Goal: Check status: Check status

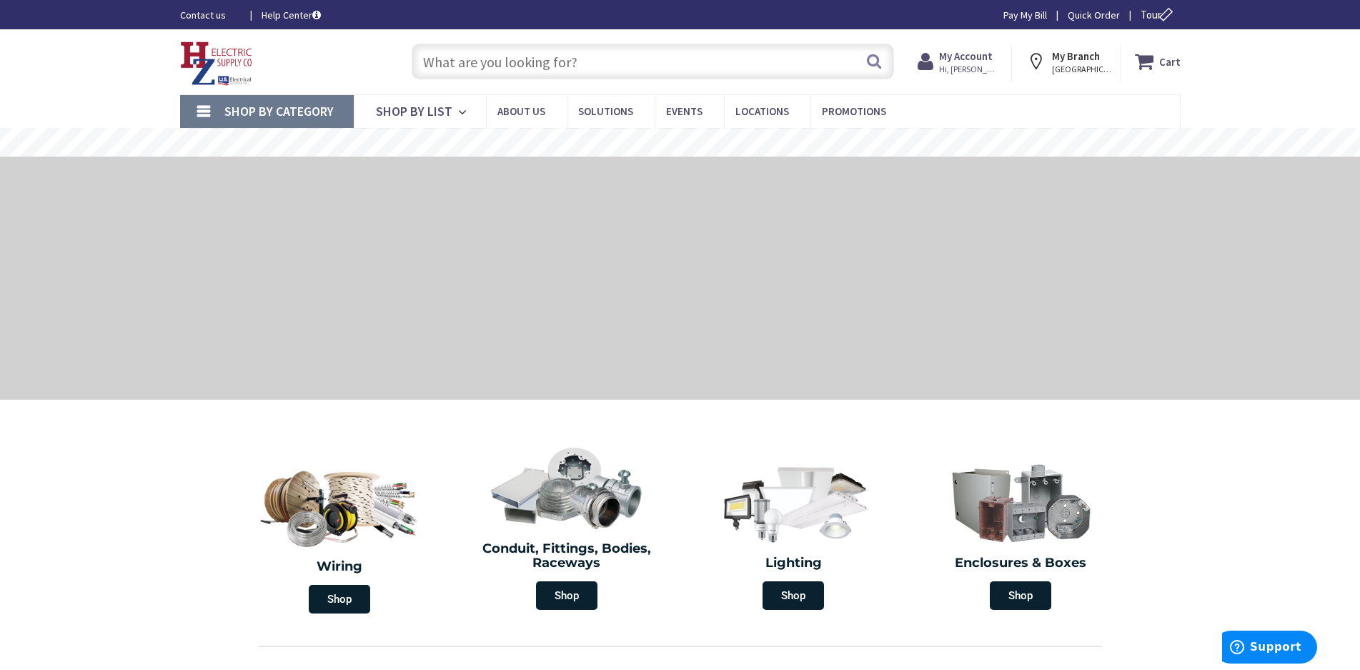
click at [964, 51] on strong "My Account" at bounding box center [966, 56] width 54 height 14
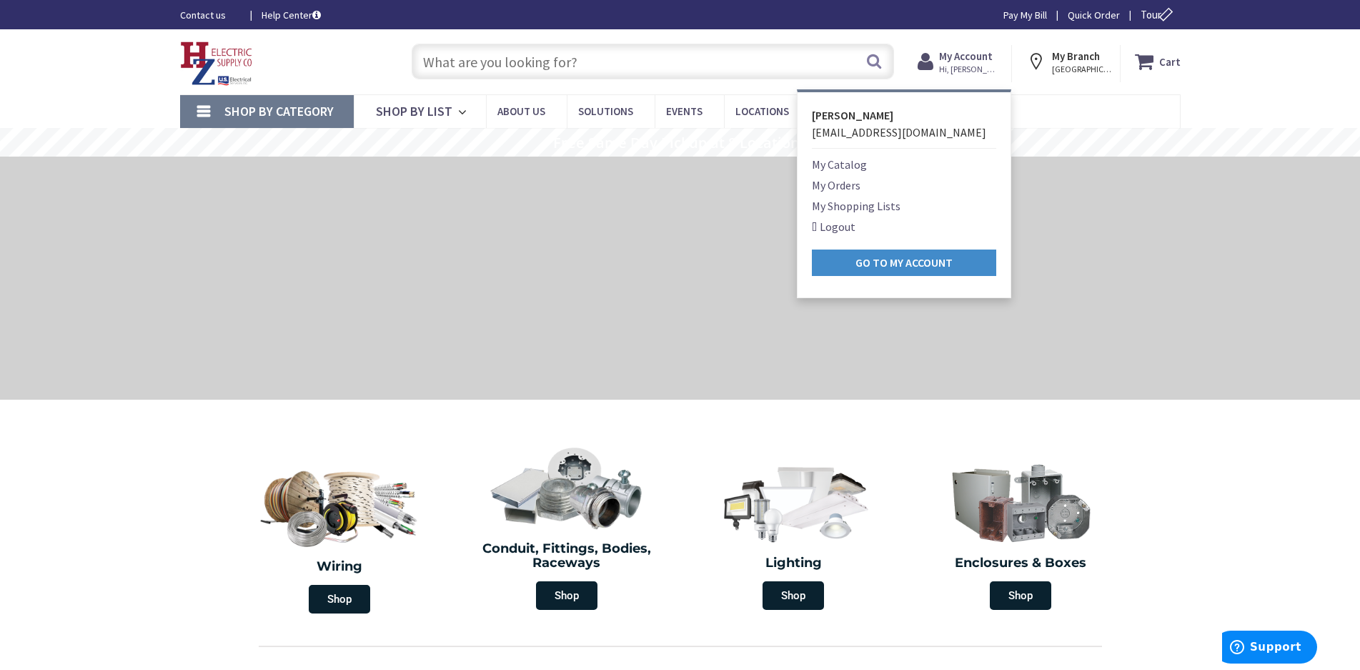
click at [847, 181] on link "My Orders" at bounding box center [836, 184] width 49 height 17
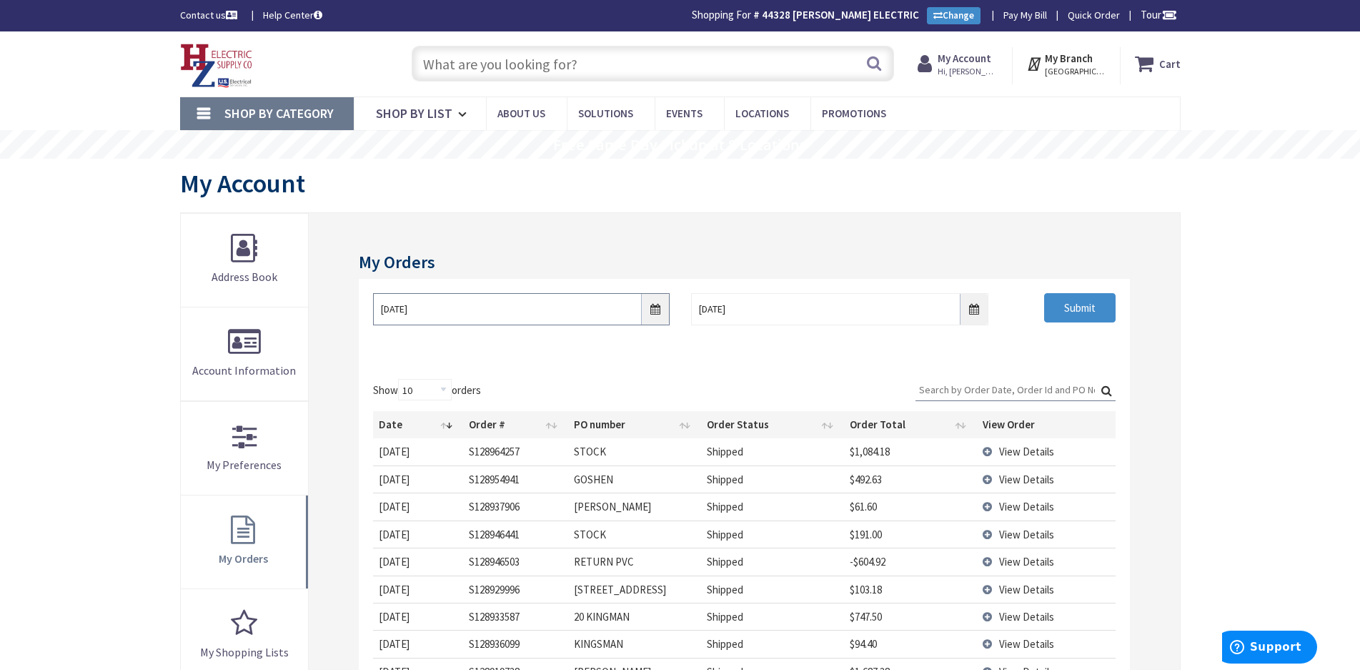
click at [657, 311] on input "10/3/2025" at bounding box center [521, 309] width 297 height 32
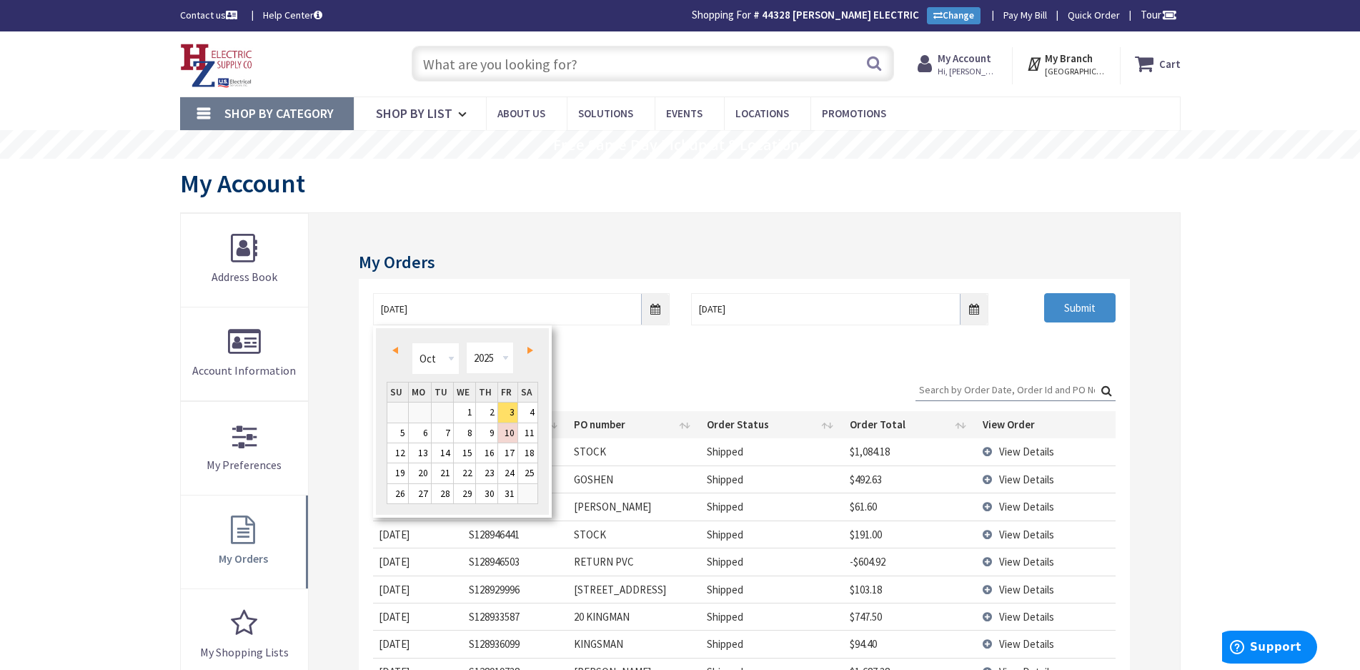
click at [392, 347] on span "Prev" at bounding box center [395, 350] width 6 height 7
click at [423, 410] on link "1" at bounding box center [420, 411] width 22 height 19
type input "09/01/2025"
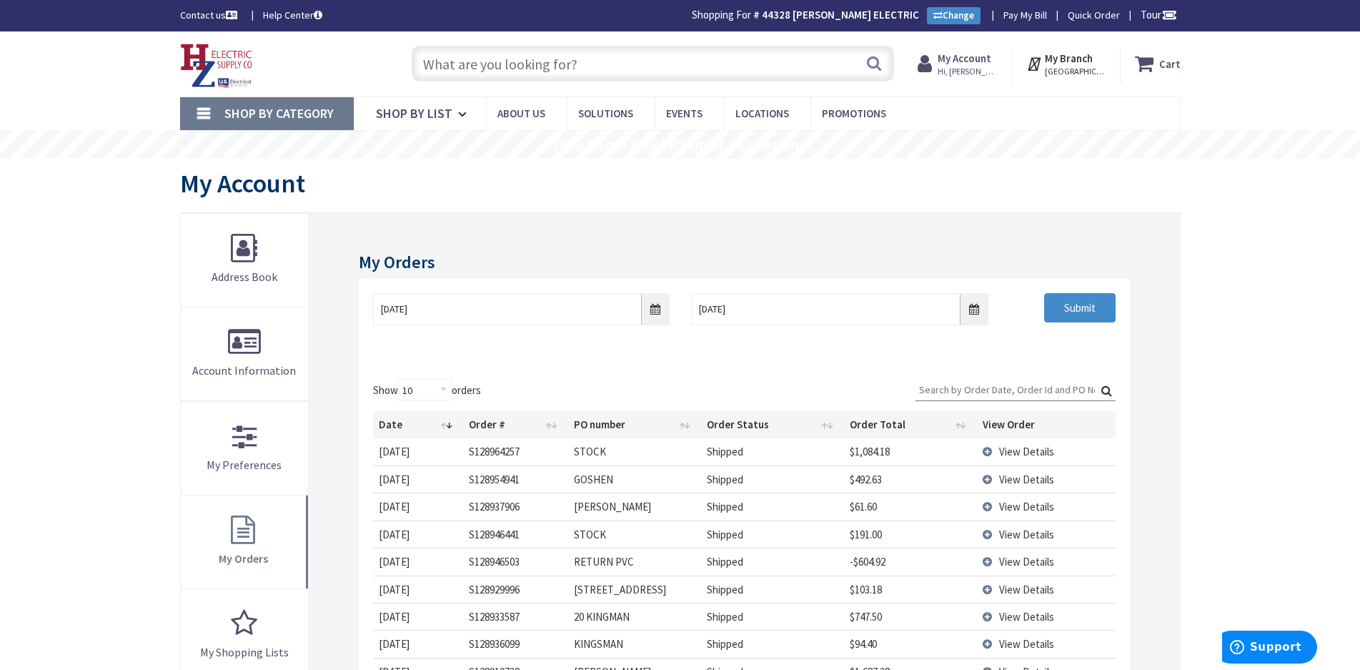
click at [1041, 306] on div "Submit" at bounding box center [1062, 308] width 127 height 30
drag, startPoint x: 1060, startPoint y: 310, endPoint x: 1078, endPoint y: 306, distance: 18.4
click at [1061, 309] on input "Submit" at bounding box center [1079, 308] width 71 height 30
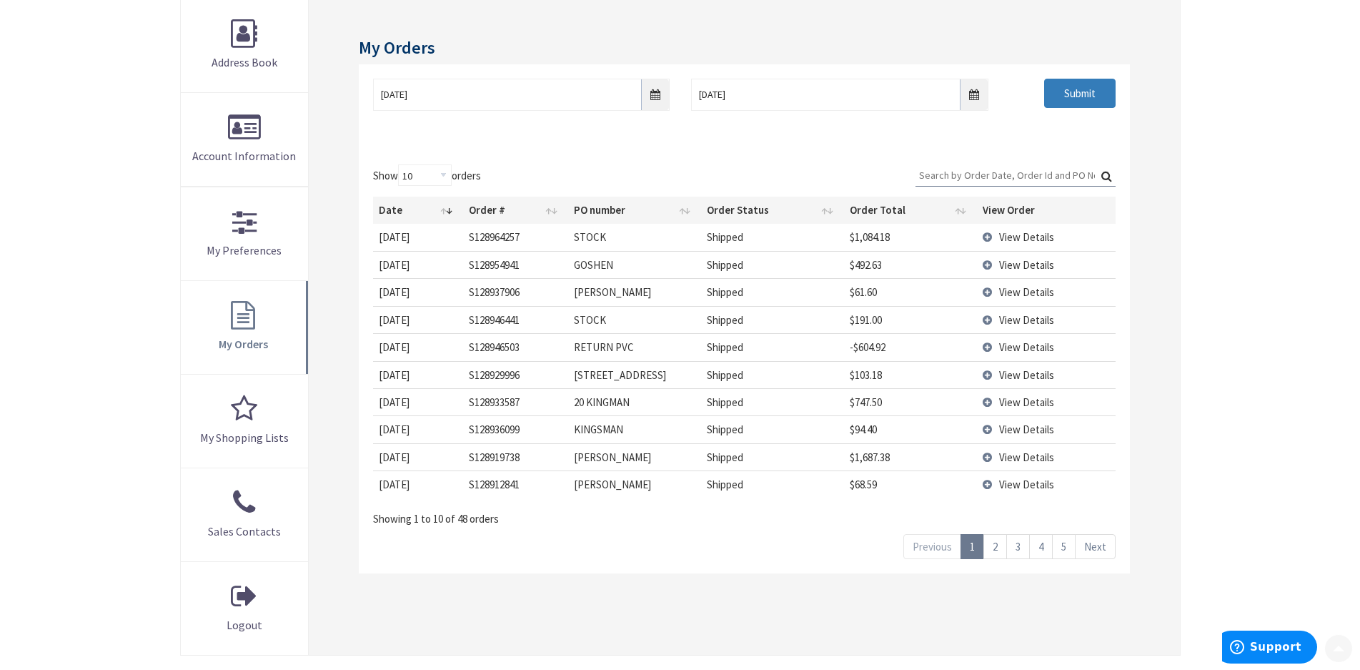
scroll to position [357, 0]
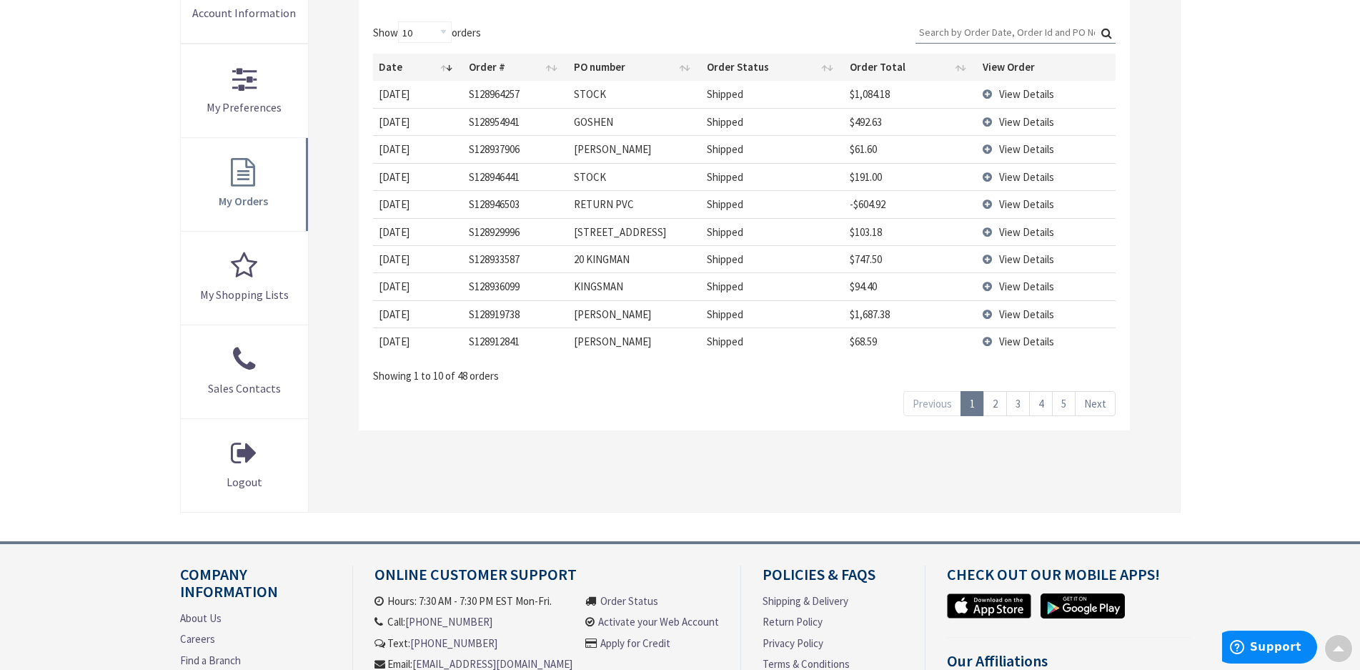
click at [1062, 403] on link "5" at bounding box center [1064, 403] width 24 height 25
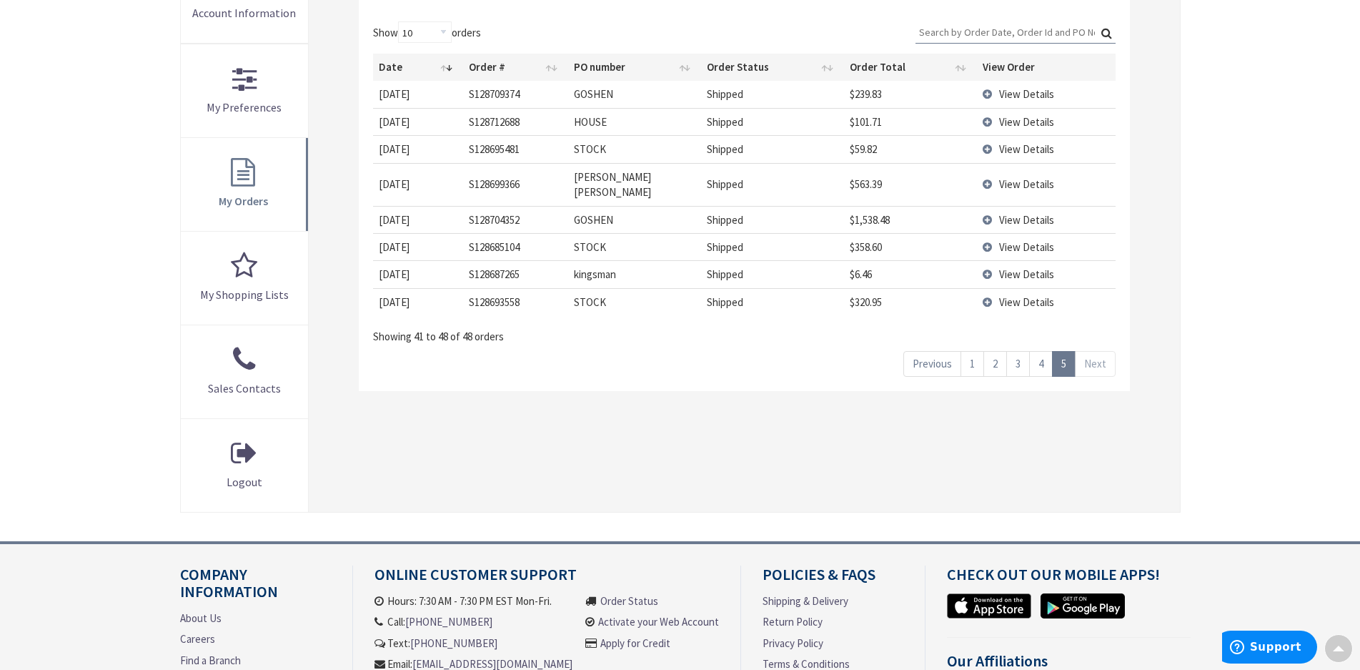
click at [1043, 351] on link "4" at bounding box center [1041, 363] width 24 height 25
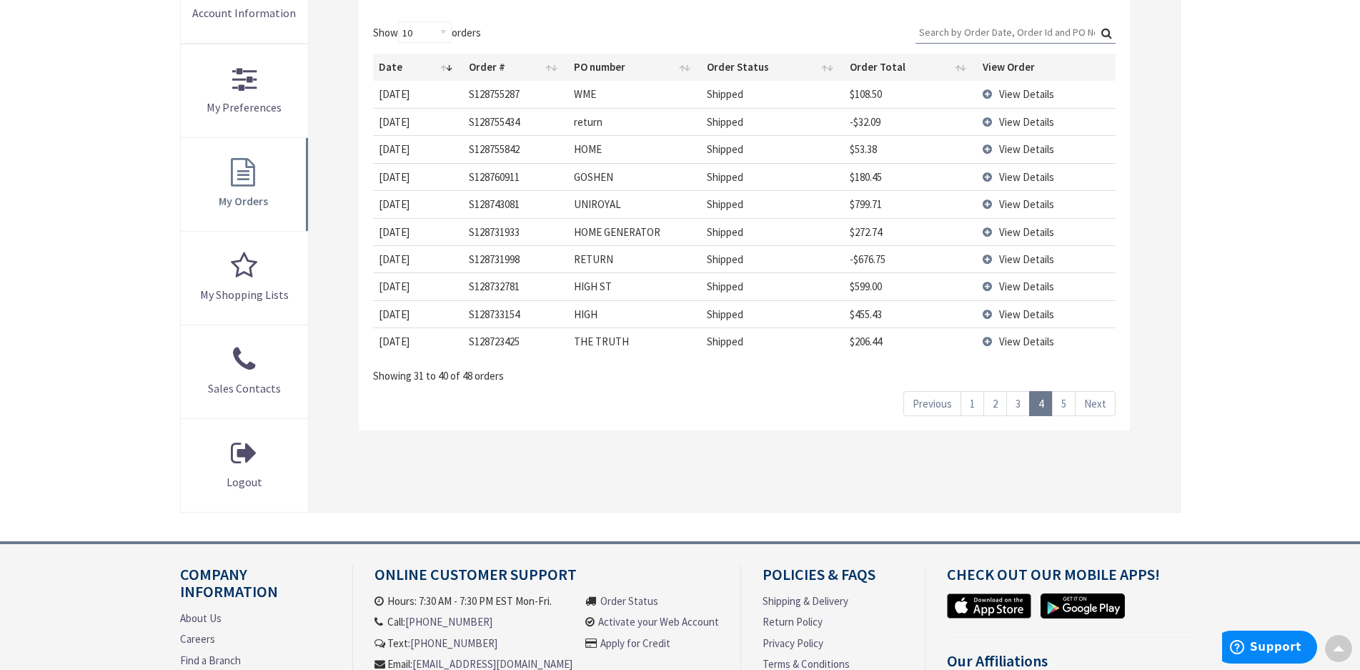
click at [1017, 406] on link "3" at bounding box center [1018, 403] width 24 height 25
click at [993, 403] on link "2" at bounding box center [995, 403] width 24 height 25
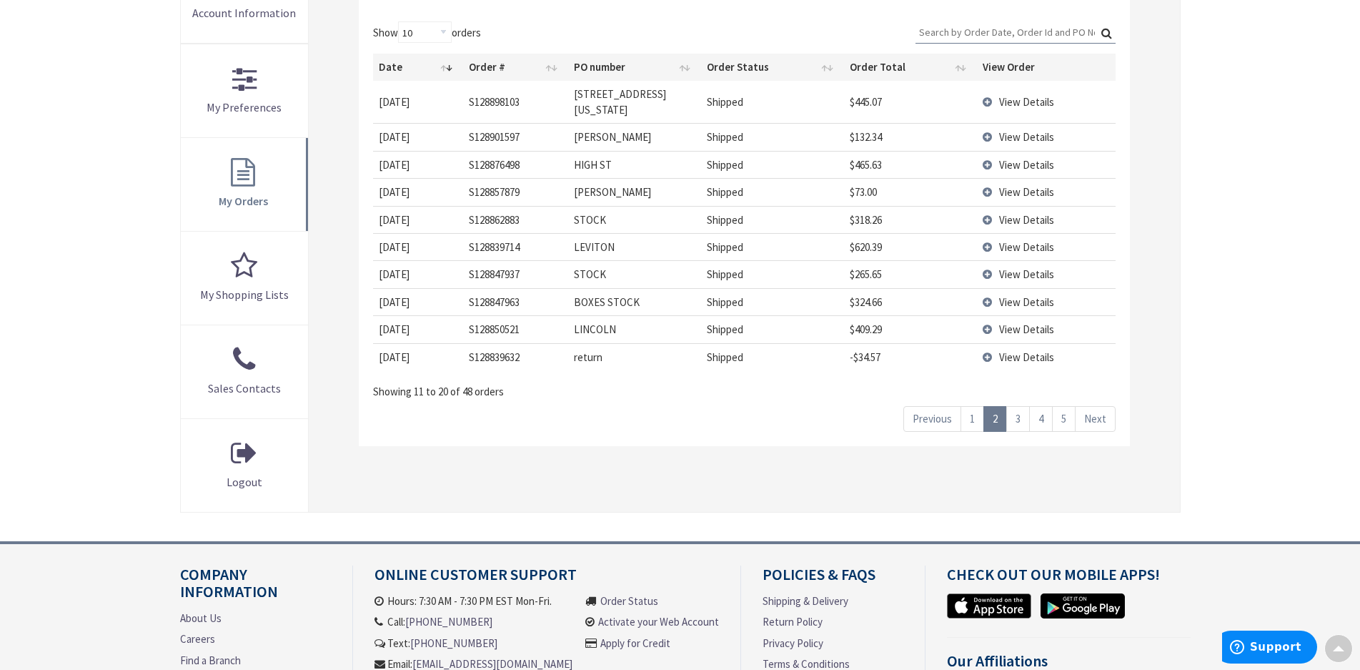
click at [1035, 406] on link "4" at bounding box center [1041, 418] width 24 height 25
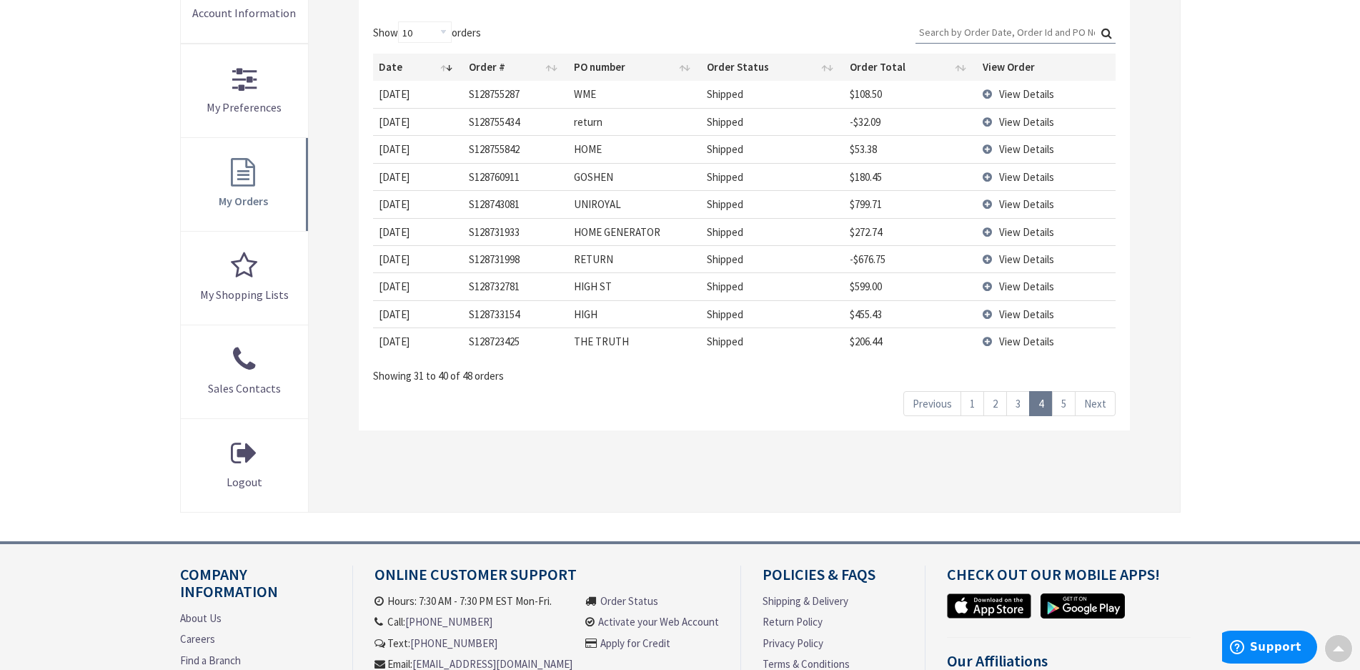
click at [940, 31] on input "Search:" at bounding box center [1015, 31] width 200 height 21
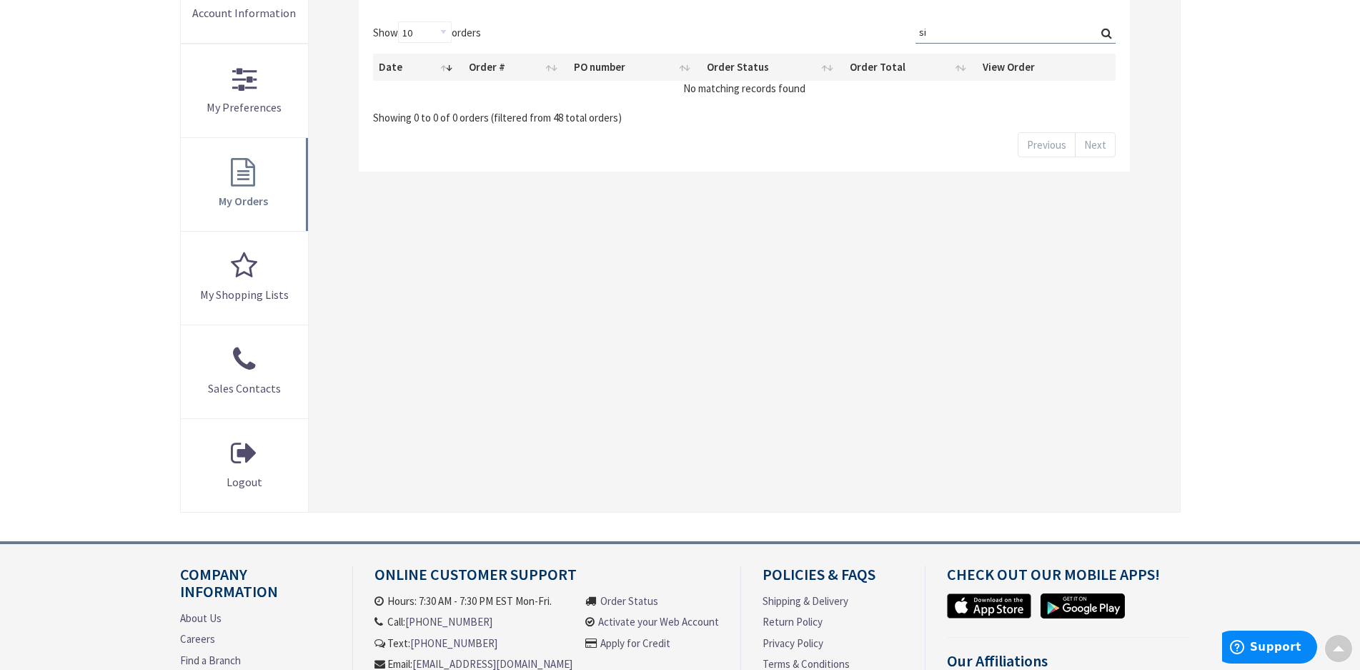
type input "s"
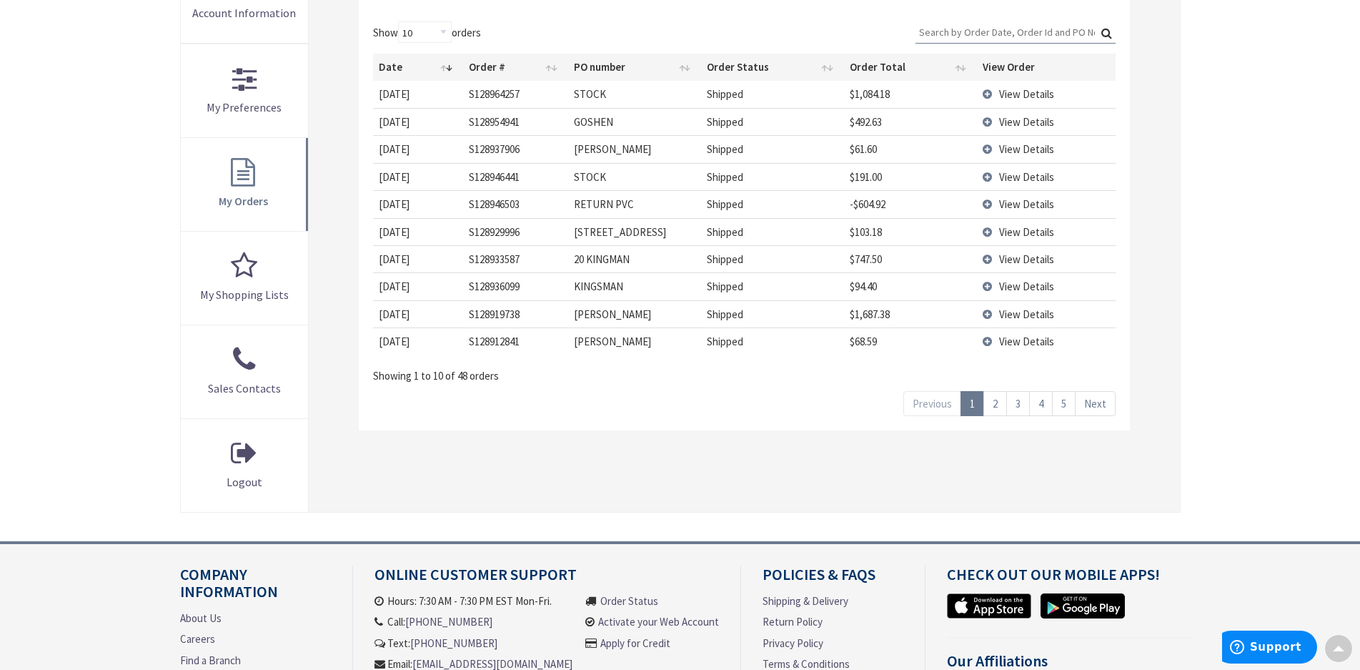
click at [1038, 407] on link "4" at bounding box center [1041, 403] width 24 height 25
click at [962, 31] on input "Search:" at bounding box center [1015, 31] width 200 height 21
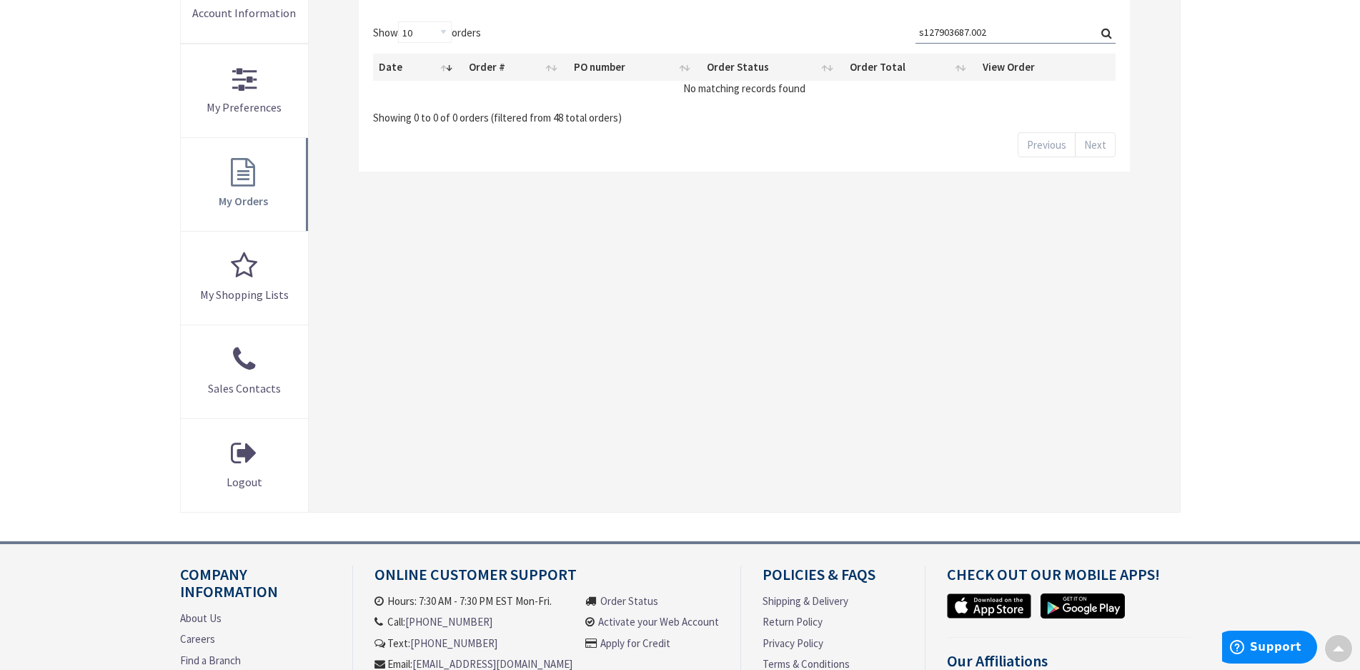
click at [1097, 26] on input "s127903687.002" at bounding box center [1015, 31] width 200 height 21
click at [1105, 30] on label "Search: s127903687.002" at bounding box center [1015, 32] width 200 height 22
click at [1105, 30] on input "s127903687.002" at bounding box center [1015, 31] width 200 height 21
click at [922, 31] on input "s127903687.002" at bounding box center [1015, 31] width 200 height 21
type input "127903687.002"
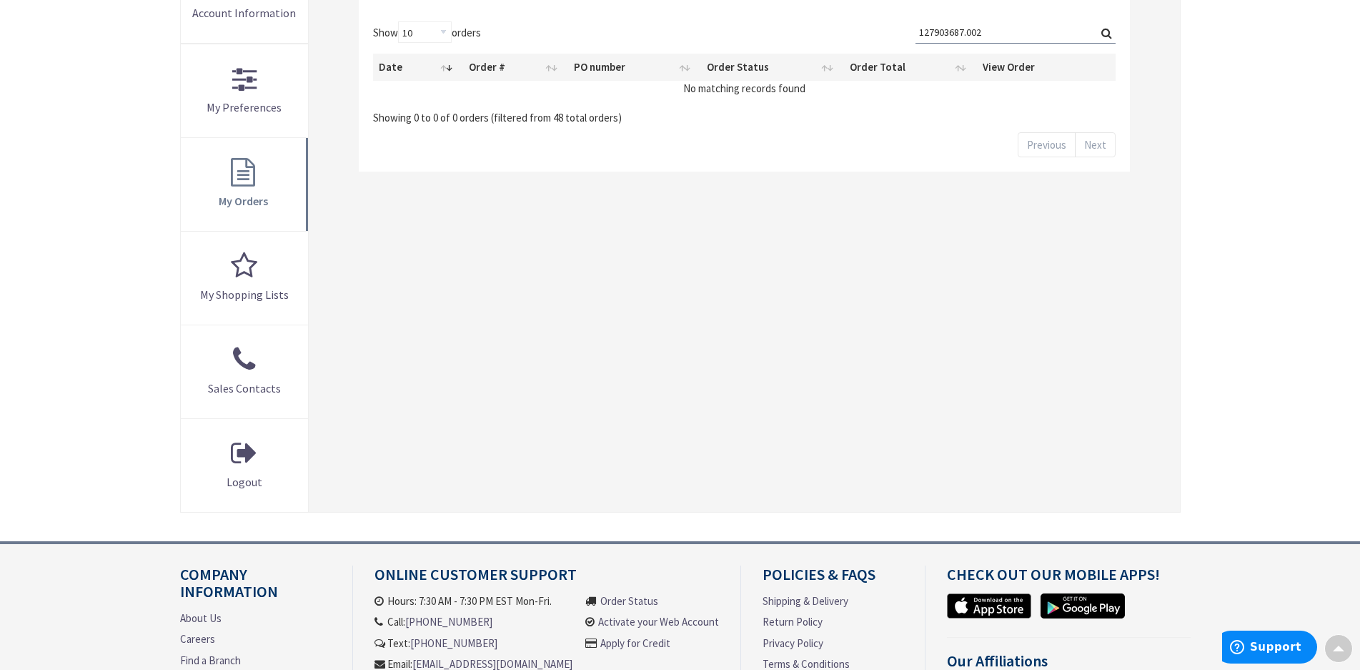
drag, startPoint x: 1105, startPoint y: 27, endPoint x: 1105, endPoint y: 41, distance: 14.3
click at [1105, 29] on label "Search: 127903687.002" at bounding box center [1015, 32] width 200 height 22
click at [1105, 29] on input "127903687.002" at bounding box center [1015, 31] width 200 height 21
drag, startPoint x: 1105, startPoint y: 39, endPoint x: 1106, endPoint y: 31, distance: 7.9
click at [1106, 38] on label "Search: 127903687.002" at bounding box center [1015, 32] width 200 height 22
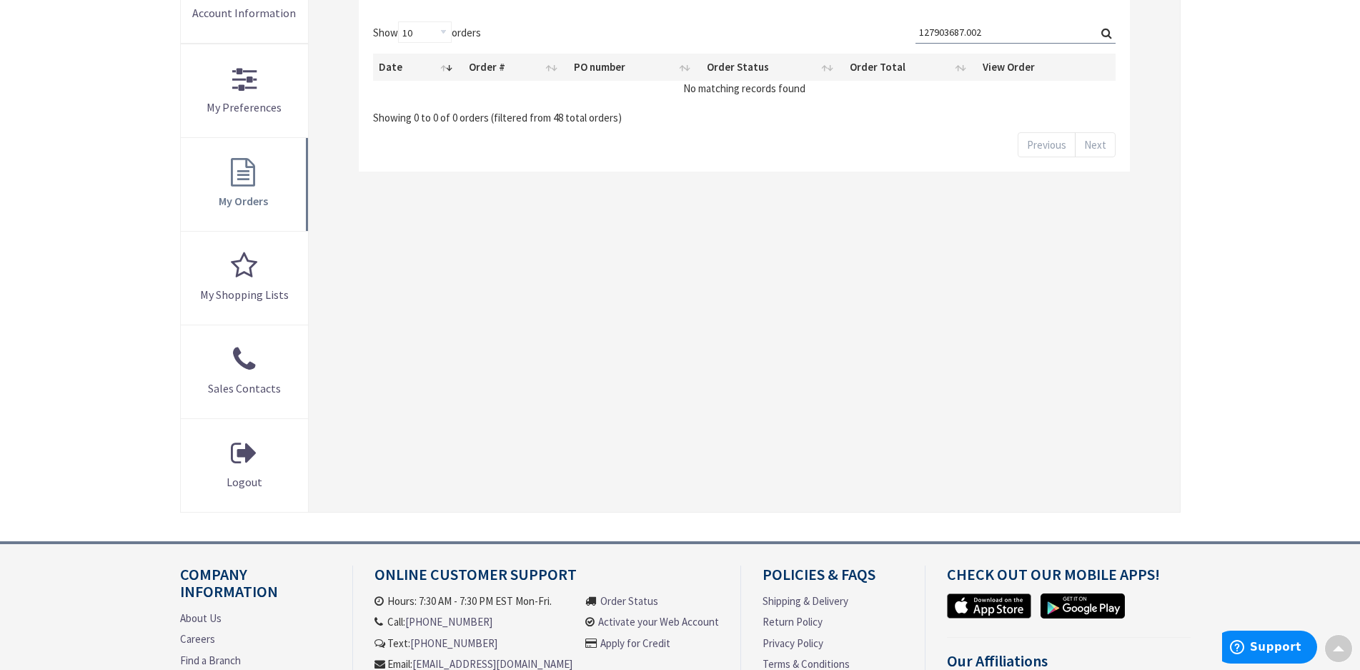
click at [1106, 38] on input "127903687.002" at bounding box center [1015, 31] width 200 height 21
click at [1106, 31] on label "Search: 127903687.002" at bounding box center [1015, 32] width 200 height 22
click at [1106, 31] on input "127903687.002" at bounding box center [1015, 31] width 200 height 21
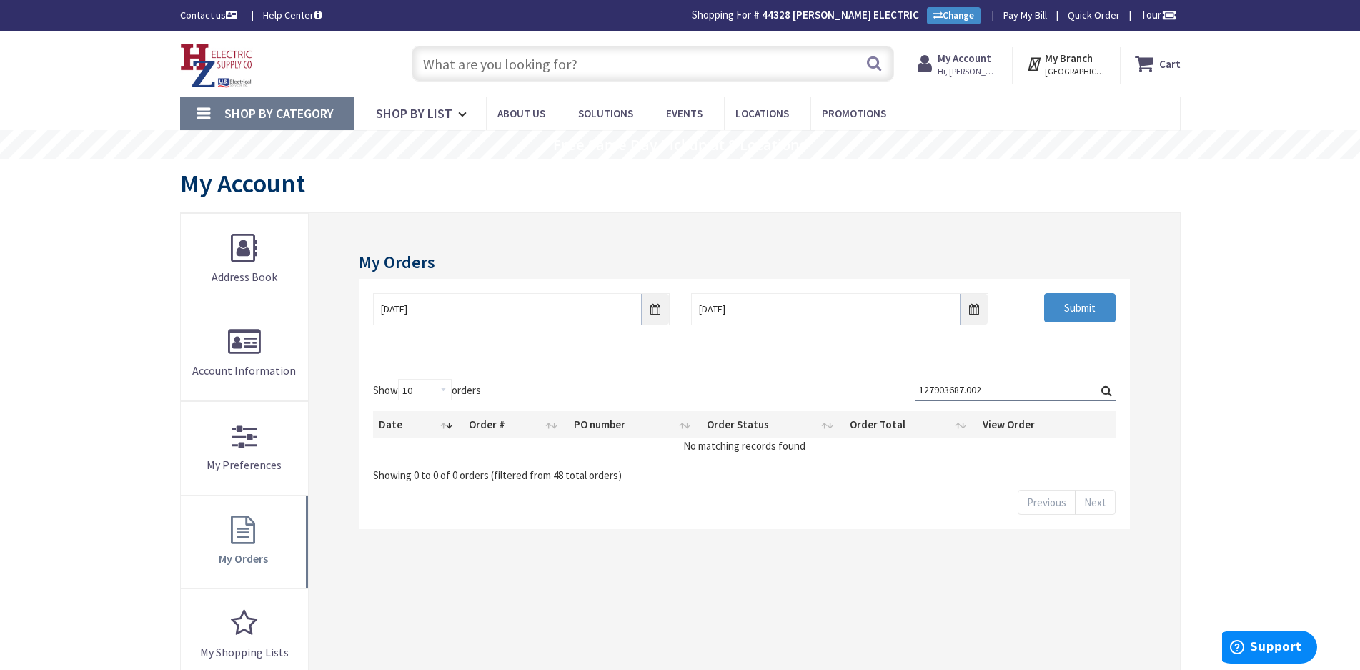
click at [592, 61] on input "text" at bounding box center [653, 64] width 482 height 36
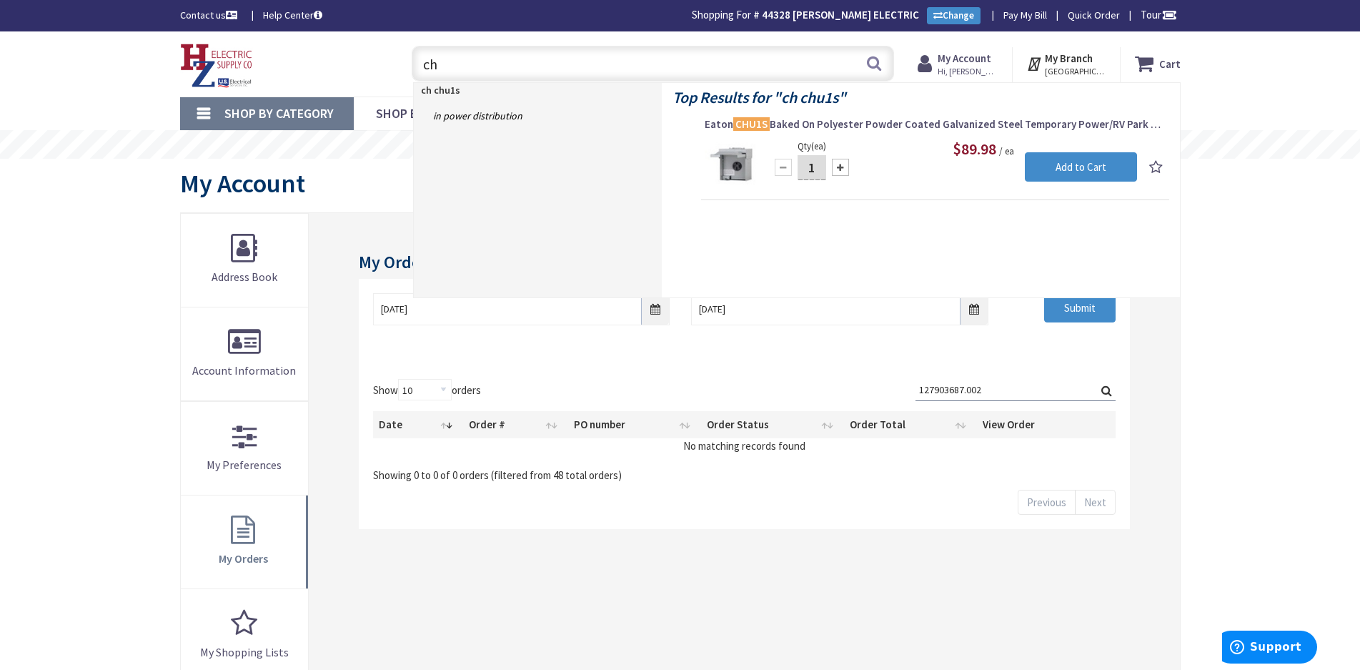
type input "c"
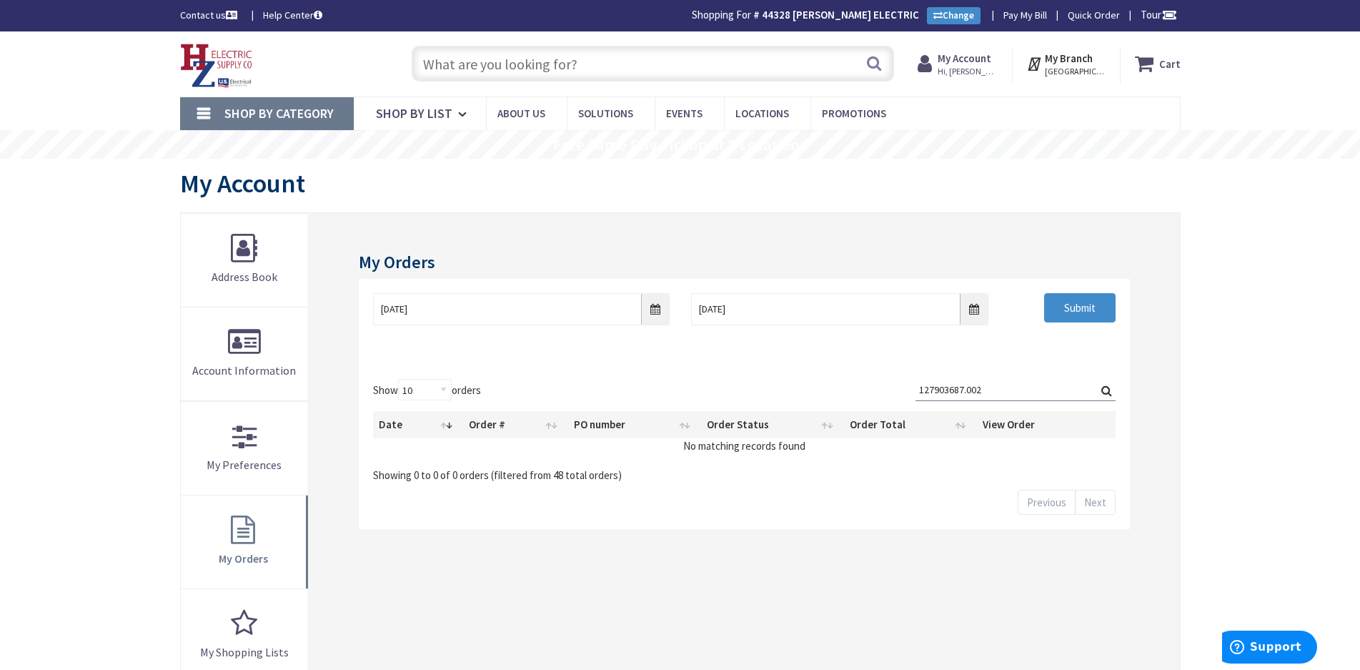
click at [196, 46] on img at bounding box center [216, 66] width 73 height 44
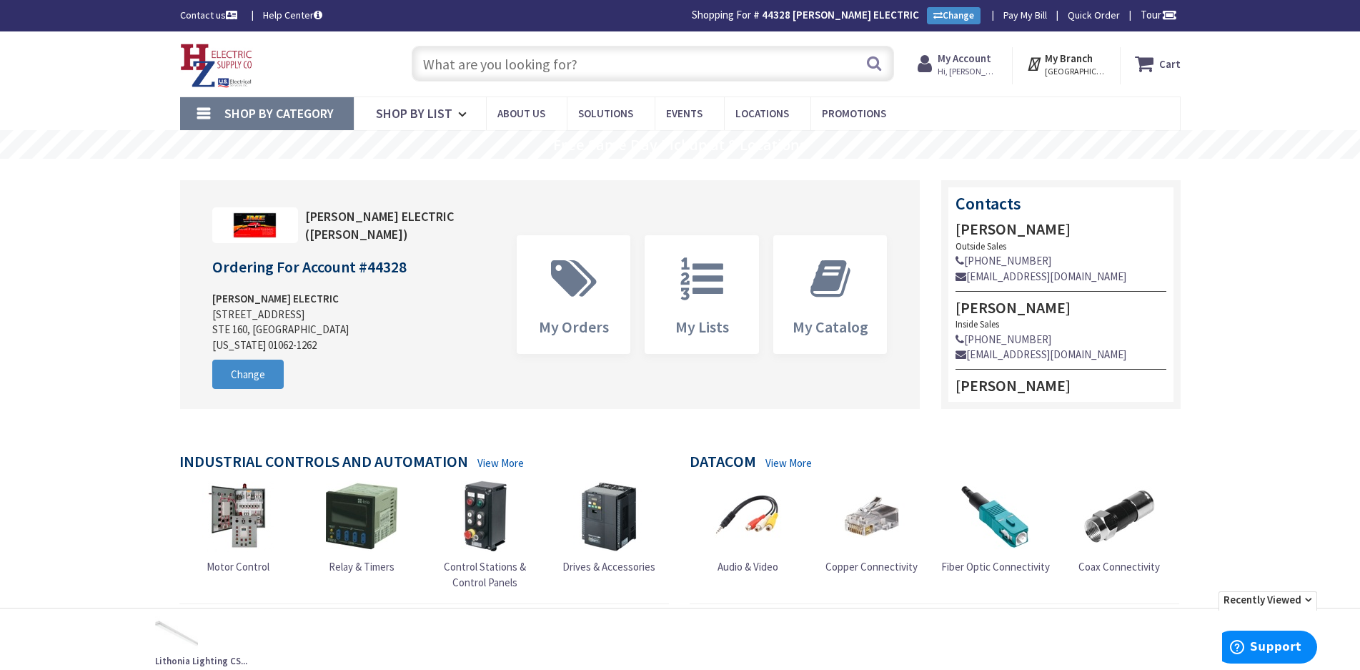
click at [483, 66] on input "text" at bounding box center [653, 64] width 482 height 36
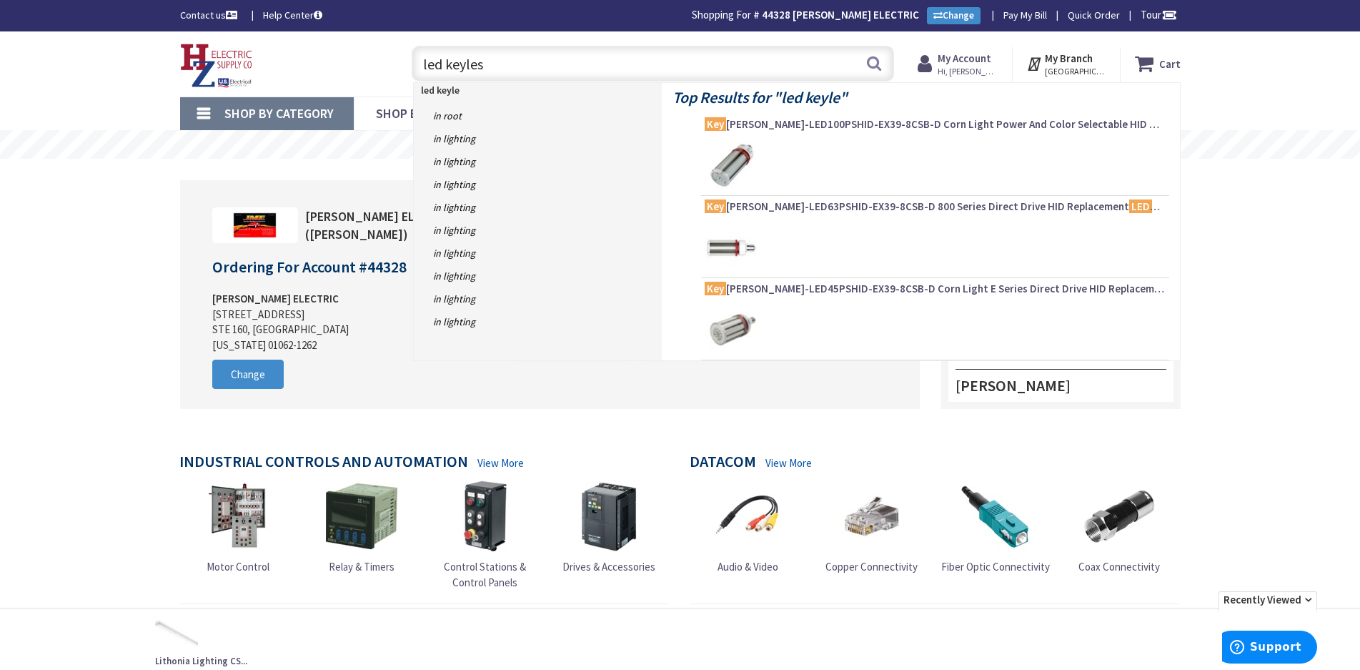
type input "led keyless"
